Goal: Share content: Share content

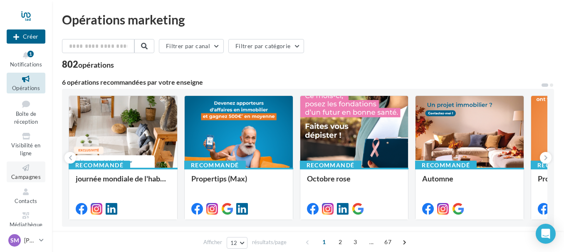
click at [25, 165] on icon at bounding box center [26, 168] width 34 height 10
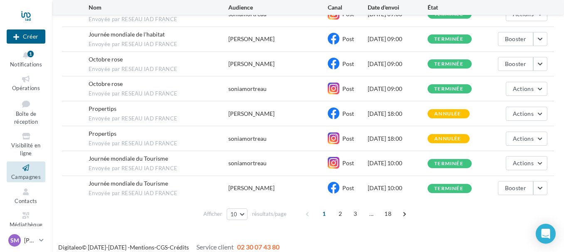
scroll to position [164, 0]
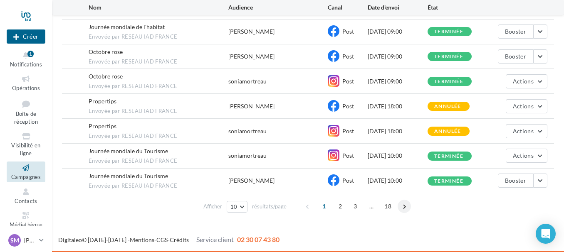
click at [404, 205] on span at bounding box center [403, 206] width 13 height 13
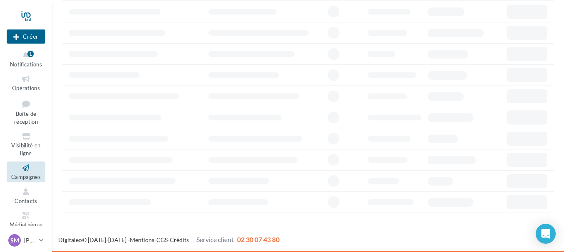
scroll to position [75, 0]
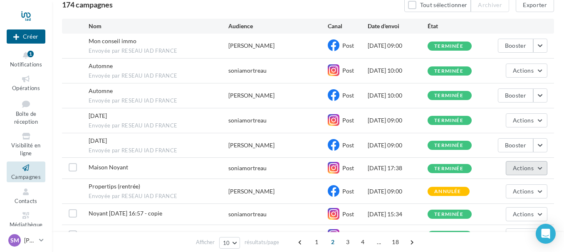
click at [542, 166] on button "Actions" at bounding box center [526, 168] width 42 height 14
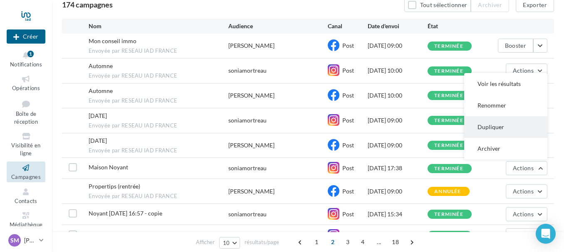
click at [504, 127] on button "Dupliquer" at bounding box center [505, 127] width 83 height 22
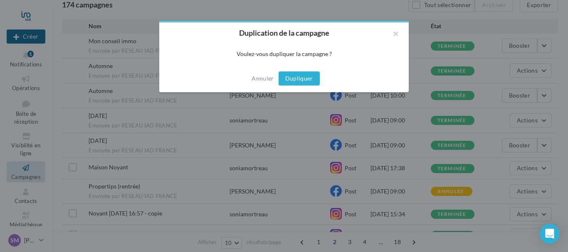
click at [310, 78] on button "Dupliquer" at bounding box center [299, 78] width 41 height 14
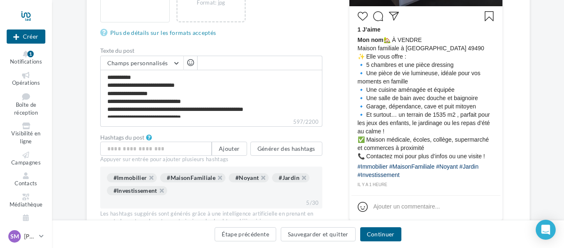
scroll to position [249, 0]
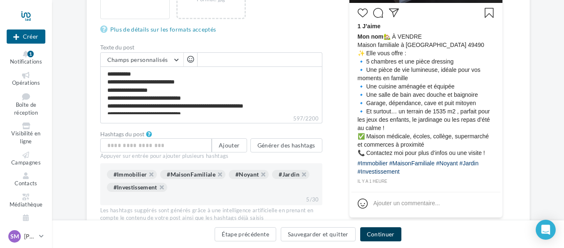
click at [391, 233] on button "Continuer" at bounding box center [380, 234] width 41 height 14
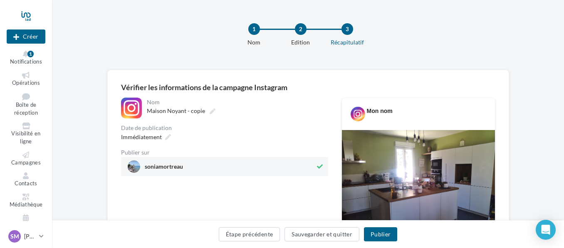
click at [319, 165] on icon at bounding box center [320, 167] width 6 height 6
click at [388, 235] on button "Publier" at bounding box center [380, 234] width 33 height 14
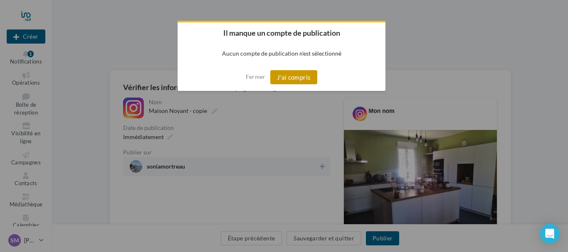
click at [300, 74] on button "J'ai compris" at bounding box center [293, 77] width 47 height 14
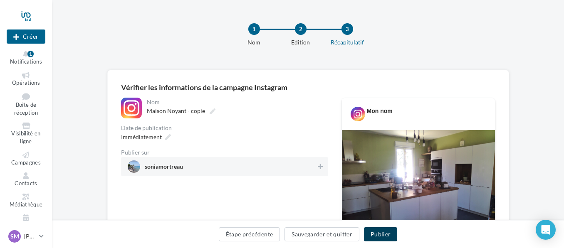
click at [387, 230] on button "Publier" at bounding box center [380, 234] width 33 height 14
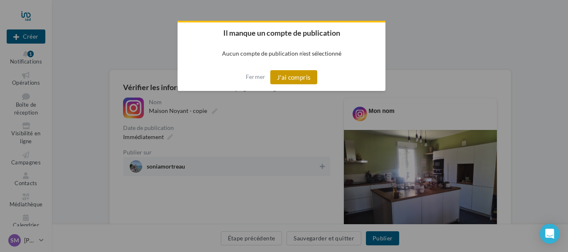
click at [292, 77] on button "J'ai compris" at bounding box center [293, 77] width 47 height 14
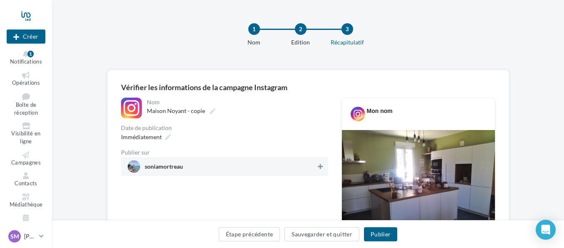
click at [320, 164] on icon at bounding box center [320, 167] width 5 height 6
click at [385, 231] on button "Publier" at bounding box center [380, 234] width 33 height 14
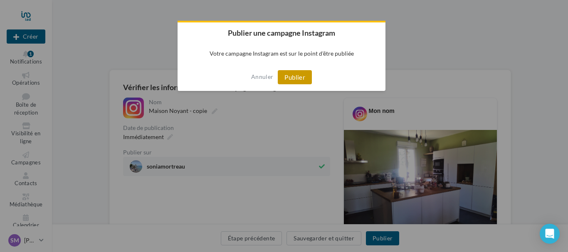
click at [298, 83] on button "Publier" at bounding box center [295, 77] width 34 height 14
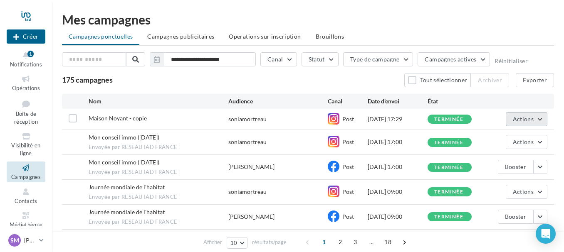
click at [543, 118] on button "Actions" at bounding box center [526, 119] width 42 height 14
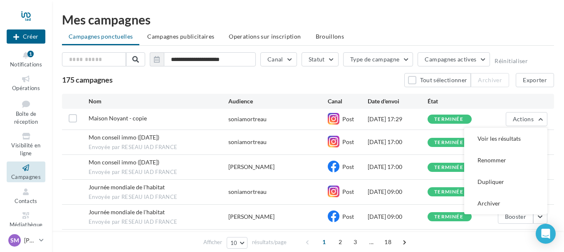
click at [531, 19] on div "Mes campagnes" at bounding box center [308, 19] width 492 height 12
